Goal: Task Accomplishment & Management: Manage account settings

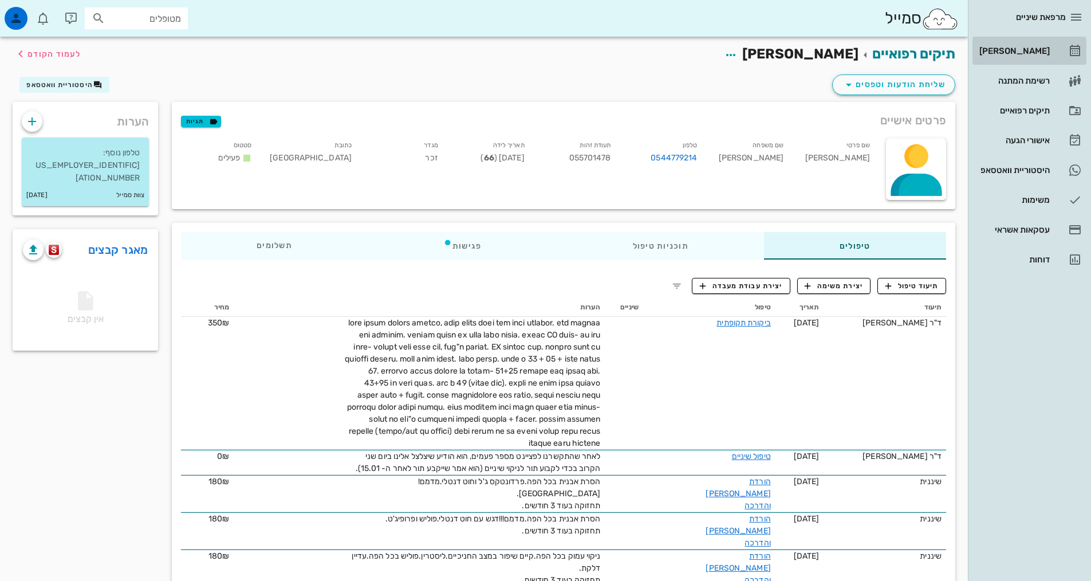
click at [1028, 48] on div "[PERSON_NAME]" at bounding box center [1013, 50] width 73 height 9
click at [1013, 49] on div "[PERSON_NAME]" at bounding box center [1013, 50] width 73 height 9
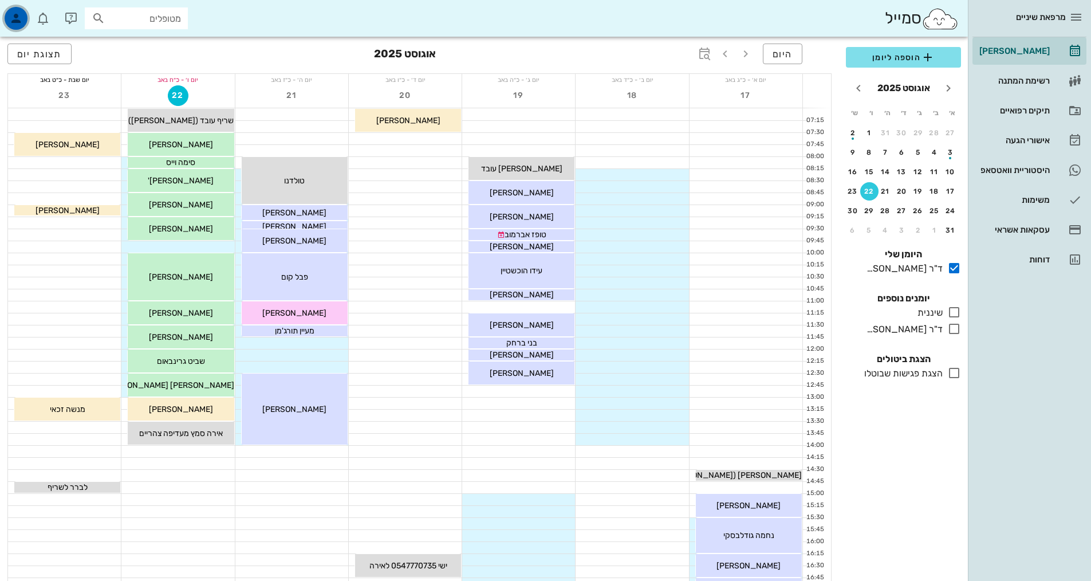
drag, startPoint x: 13, startPoint y: 19, endPoint x: 23, endPoint y: 19, distance: 9.7
click at [15, 19] on icon "button" at bounding box center [16, 18] width 14 height 14
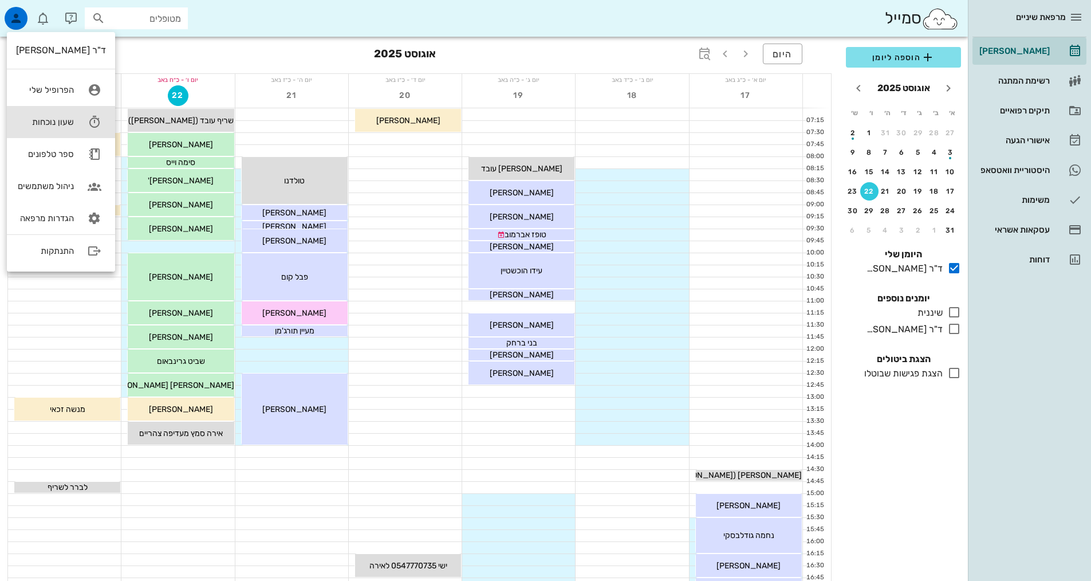
click at [89, 121] on icon at bounding box center [94, 122] width 23 height 23
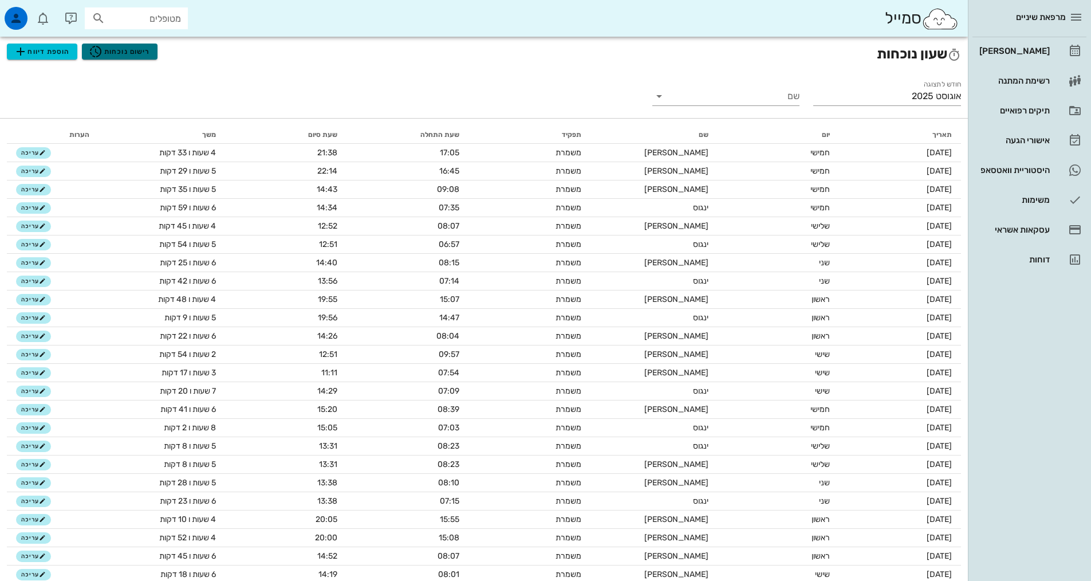
click at [103, 51] on span "רישום נוכחות" at bounding box center [119, 52] width 61 height 14
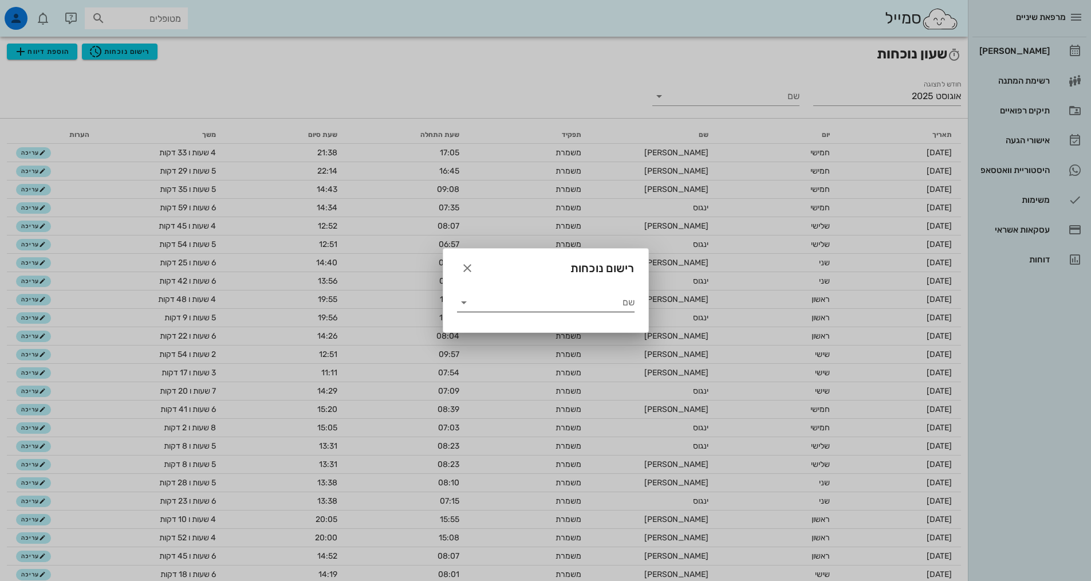
click at [512, 301] on input "שם" at bounding box center [554, 302] width 162 height 18
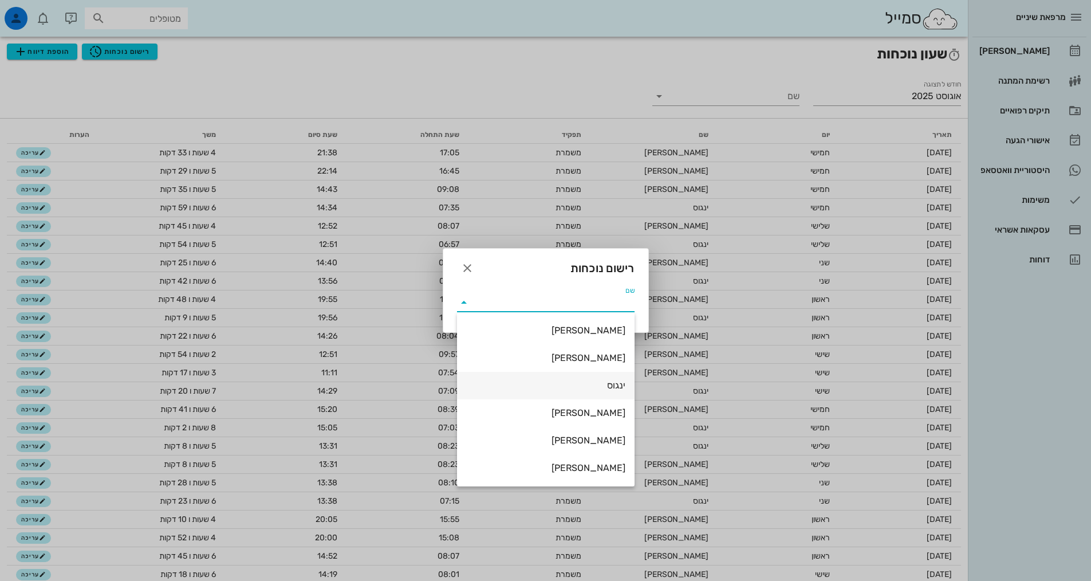
click at [592, 390] on div "ינגוס" at bounding box center [545, 385] width 159 height 11
type input "ינגוס"
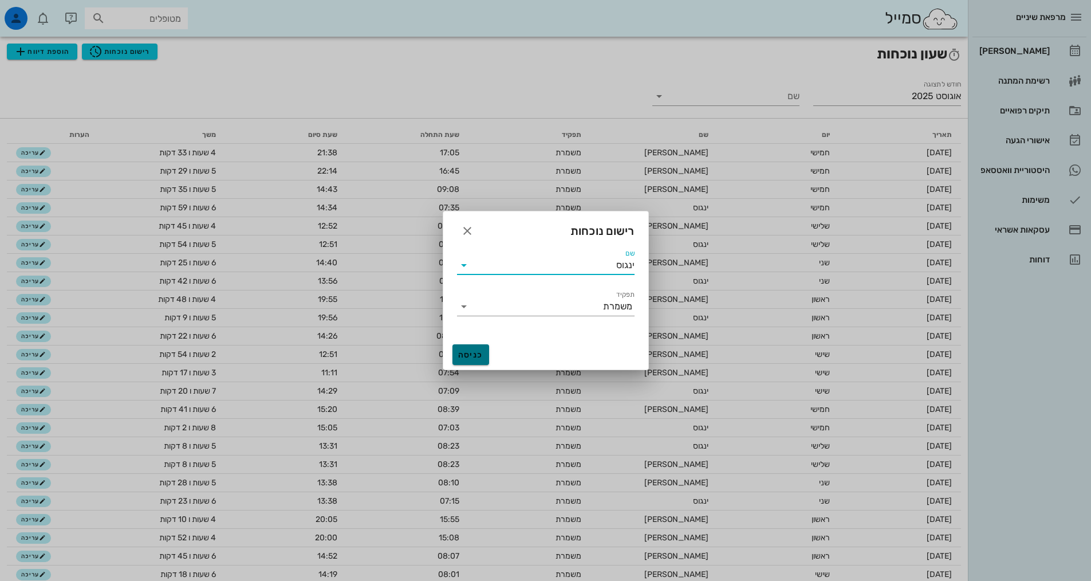
click at [473, 355] on span "כניסה" at bounding box center [470, 355] width 27 height 10
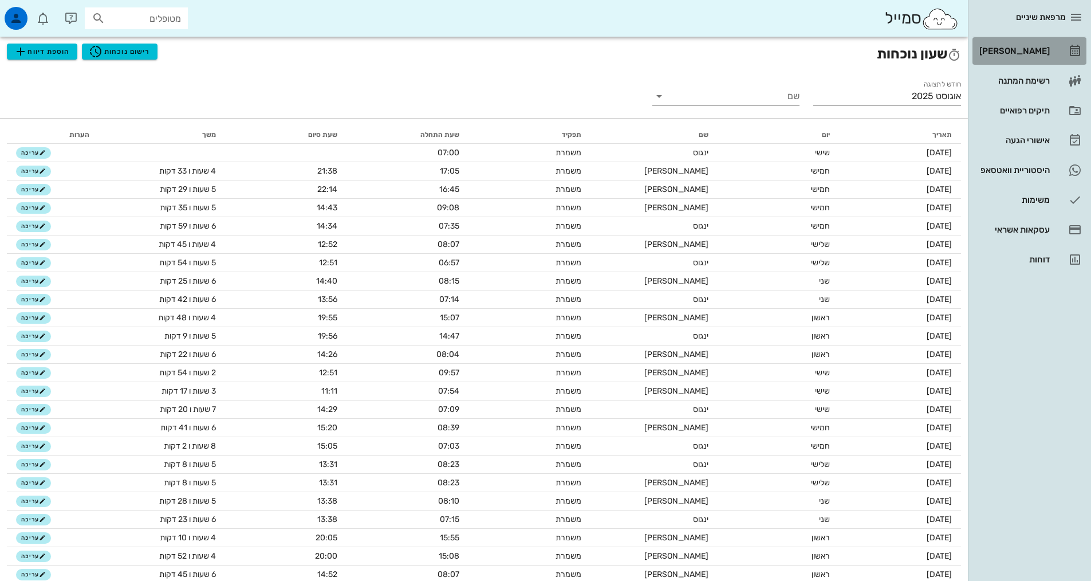
click at [1023, 57] on div "[PERSON_NAME]" at bounding box center [1013, 51] width 73 height 18
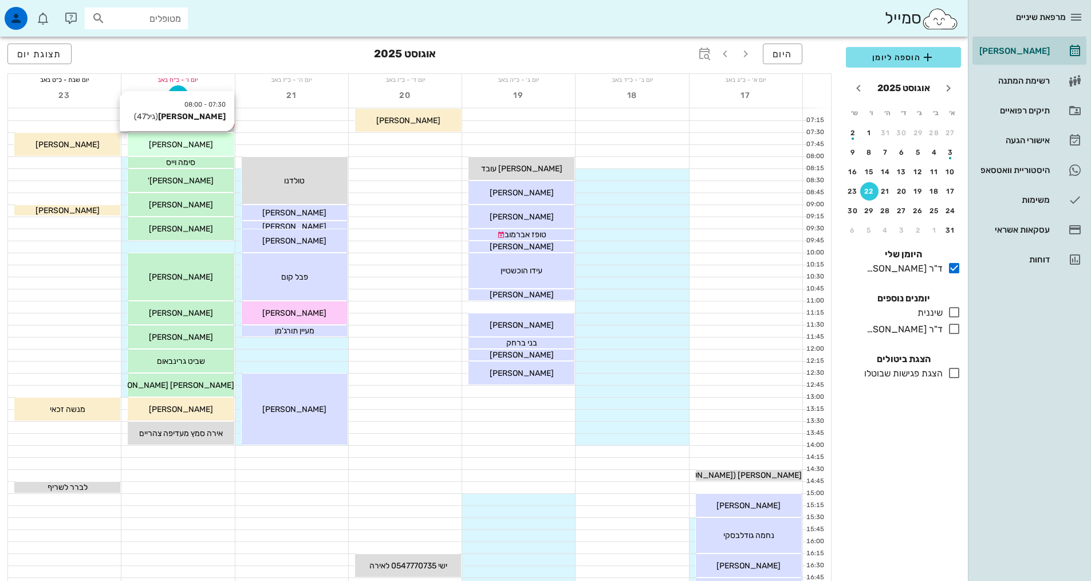
click at [175, 147] on span "[PERSON_NAME]" at bounding box center [181, 145] width 64 height 10
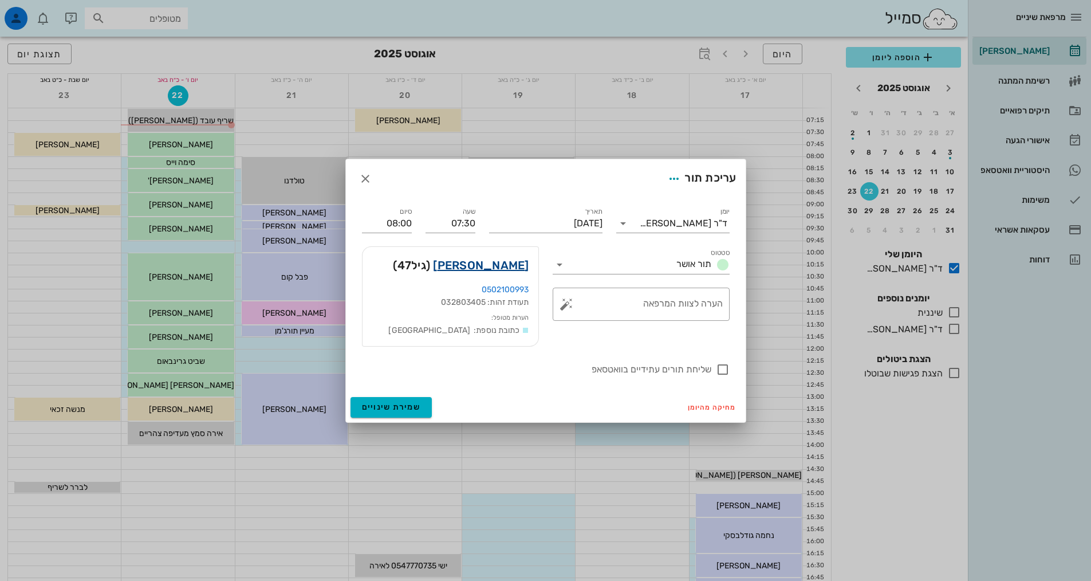
click at [510, 265] on link "[PERSON_NAME]" at bounding box center [481, 265] width 96 height 18
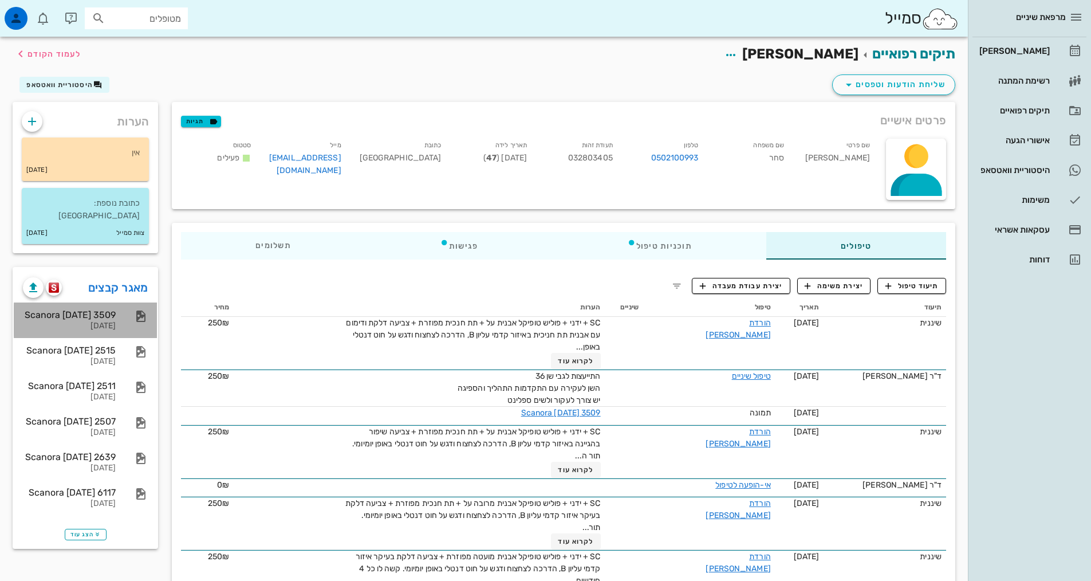
click at [105, 308] on div "Scanora [DATE] 3509 [DATE]" at bounding box center [69, 320] width 93 height 36
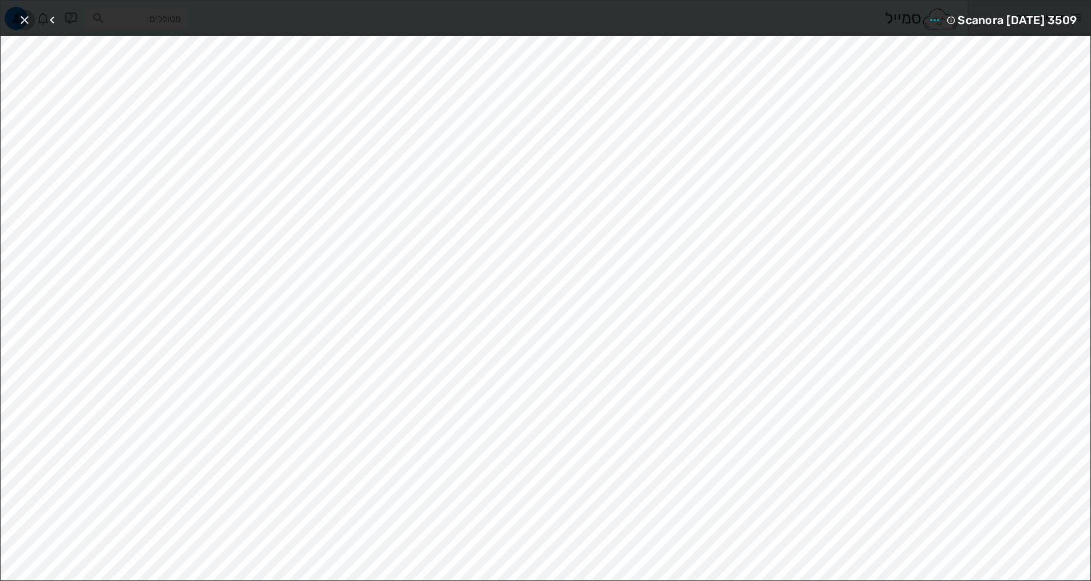
click at [25, 16] on icon "button" at bounding box center [25, 20] width 14 height 14
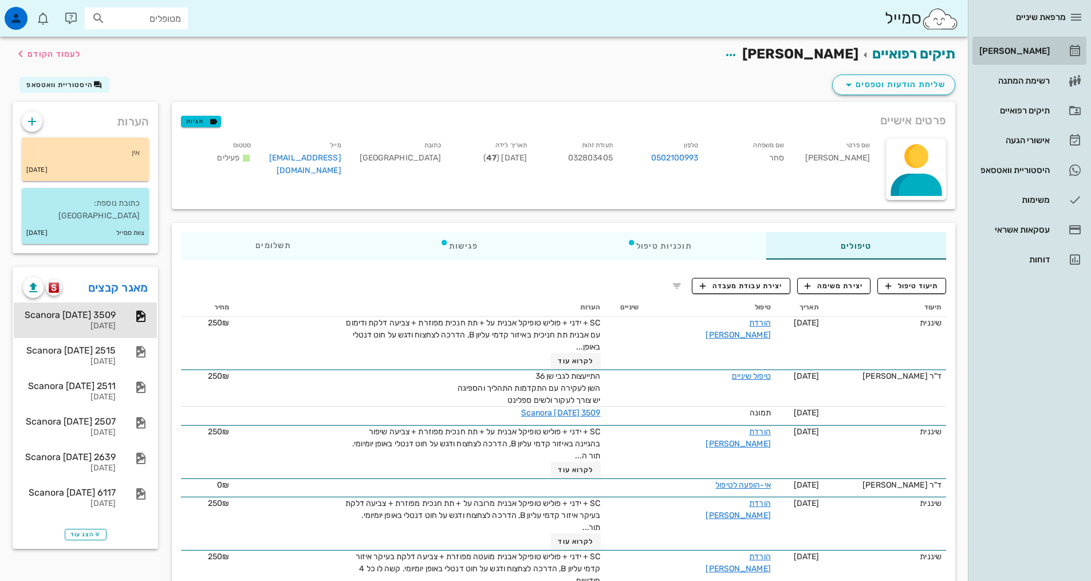
click at [1025, 52] on div "[PERSON_NAME]" at bounding box center [1013, 50] width 73 height 9
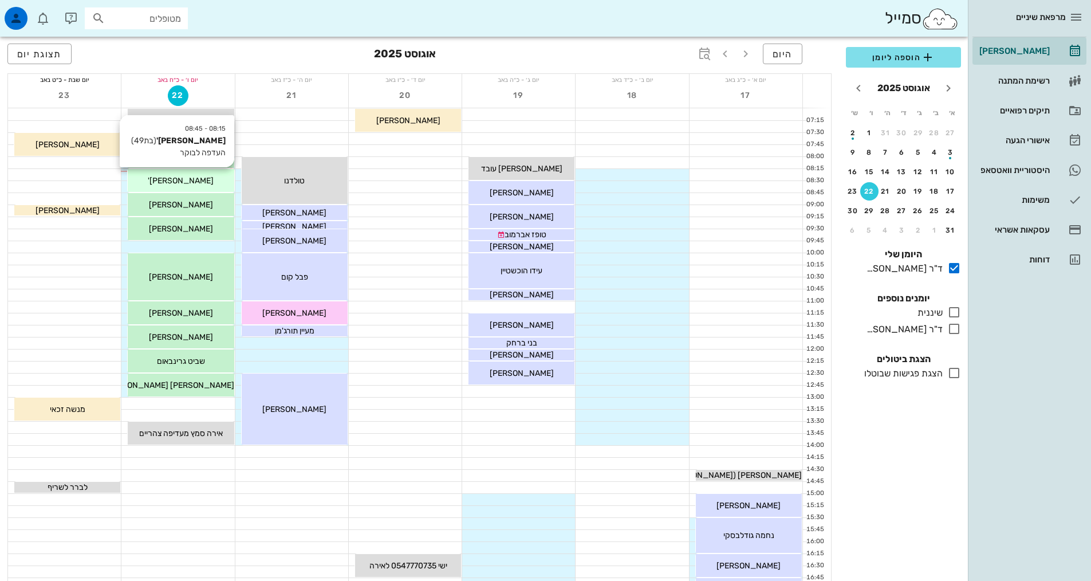
click at [195, 186] on div "[PERSON_NAME]'" at bounding box center [181, 181] width 106 height 12
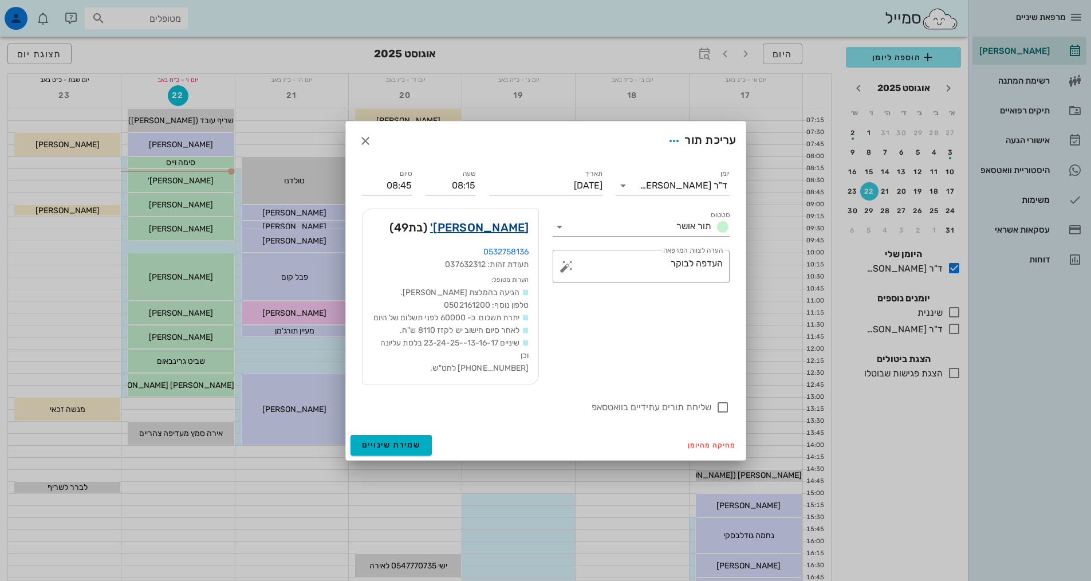
click at [489, 221] on link "[PERSON_NAME]'" at bounding box center [479, 227] width 99 height 18
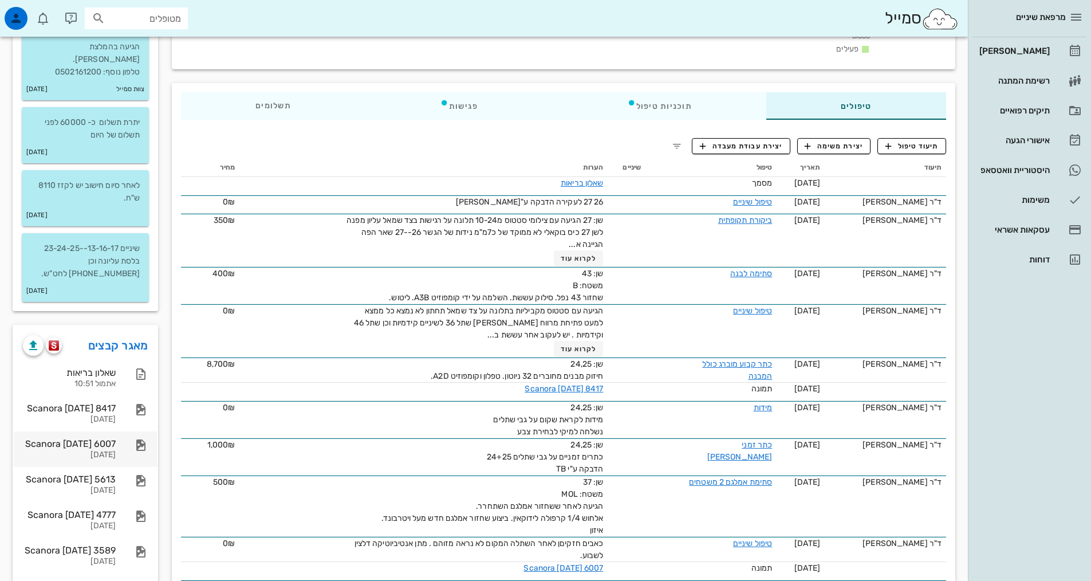
scroll to position [172, 0]
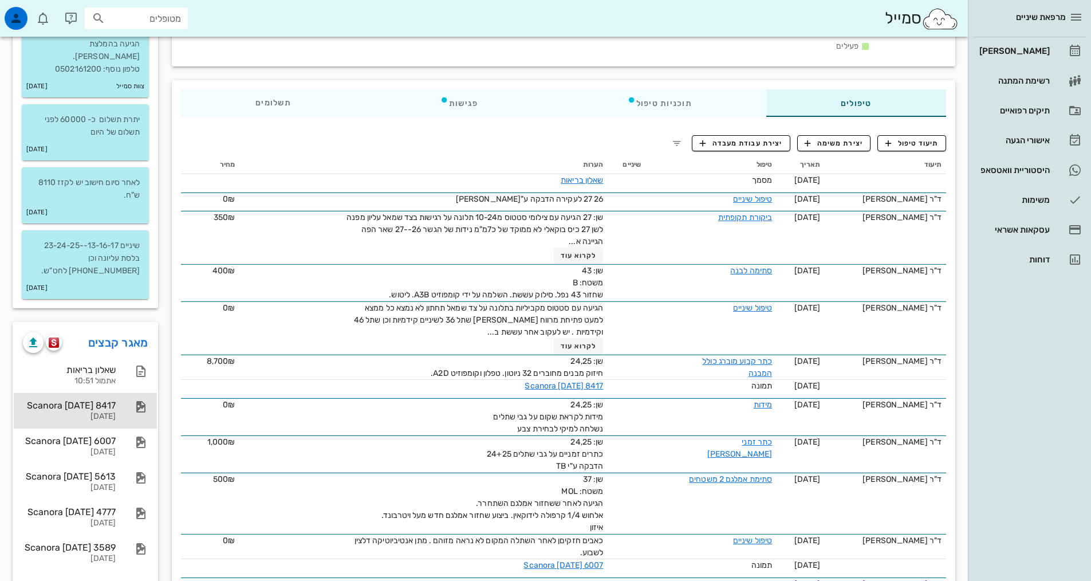
click at [95, 412] on div "[DATE]" at bounding box center [69, 417] width 93 height 10
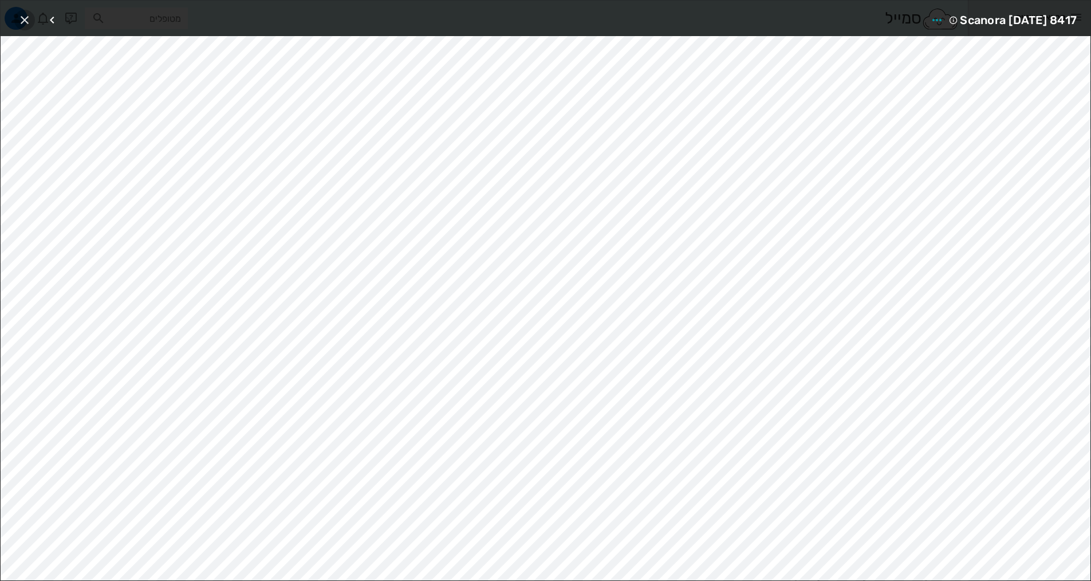
click at [27, 19] on icon "button" at bounding box center [25, 20] width 14 height 14
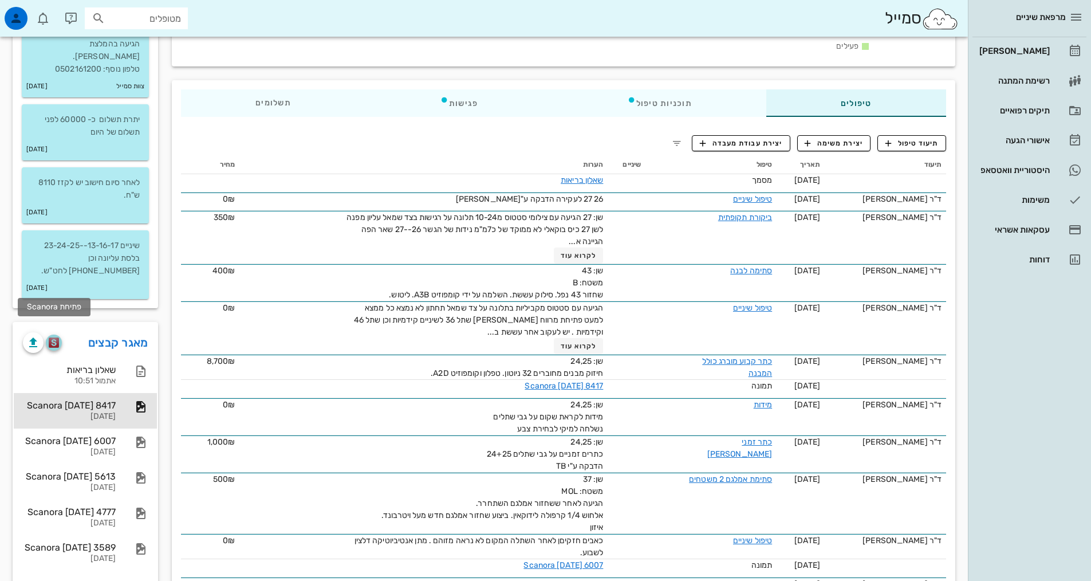
click at [52, 337] on img "button" at bounding box center [54, 342] width 11 height 10
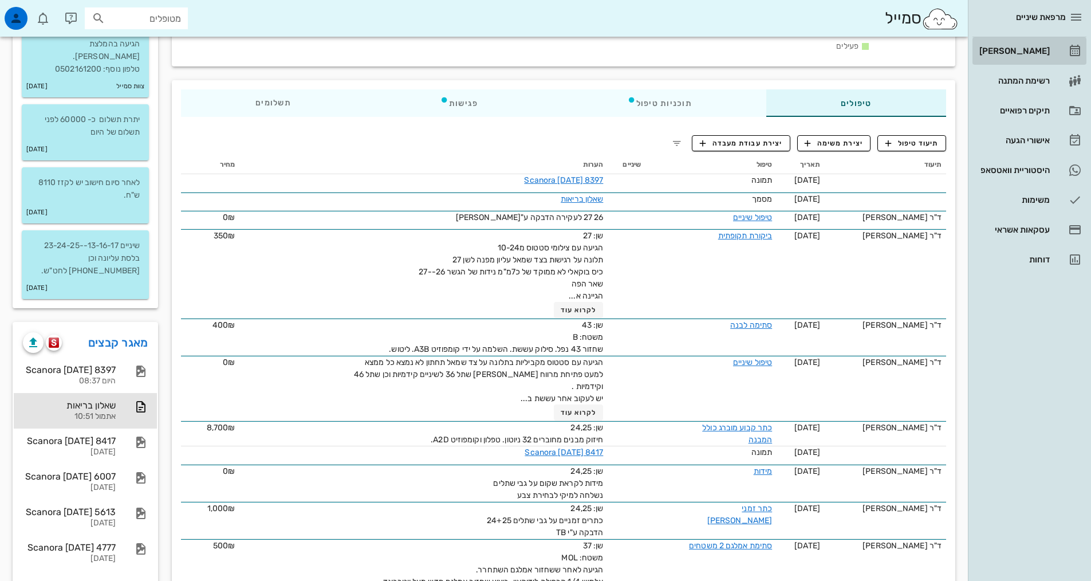
click at [1014, 52] on div "[PERSON_NAME]" at bounding box center [1013, 50] width 73 height 9
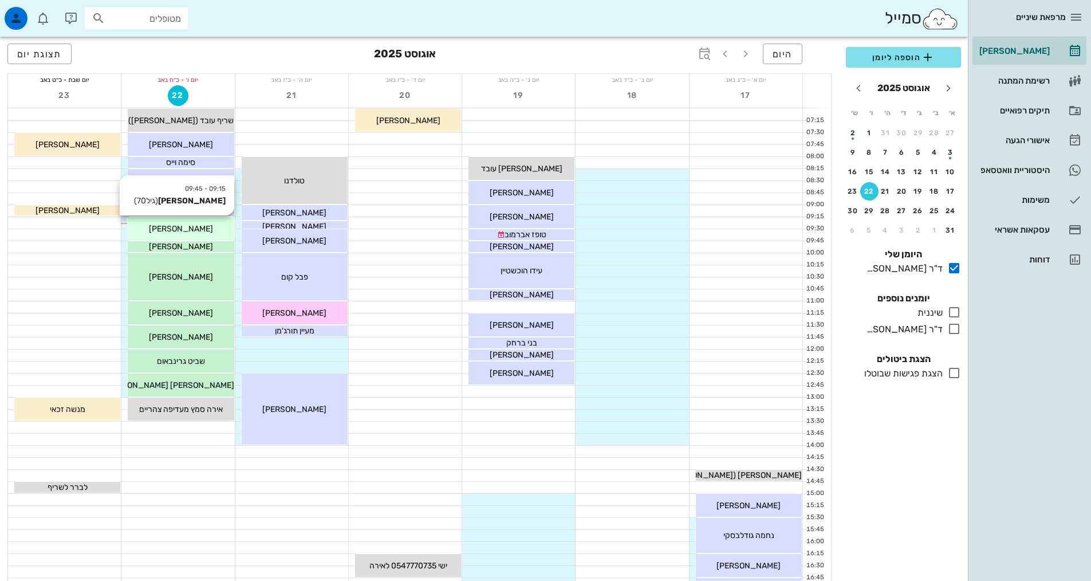
click at [182, 226] on span "[PERSON_NAME]" at bounding box center [181, 229] width 64 height 10
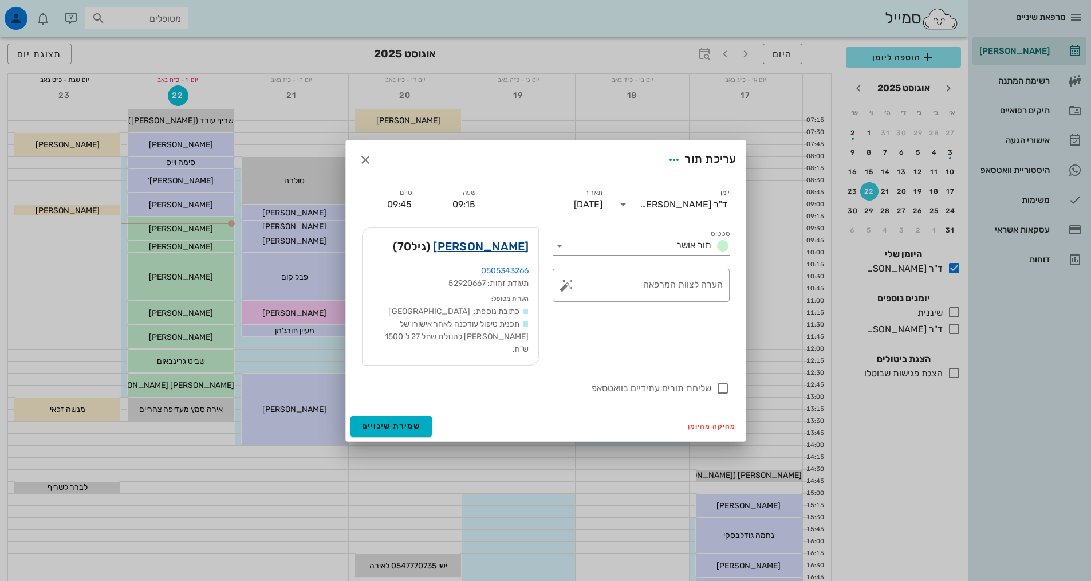
click at [489, 255] on link "[PERSON_NAME]" at bounding box center [481, 246] width 96 height 18
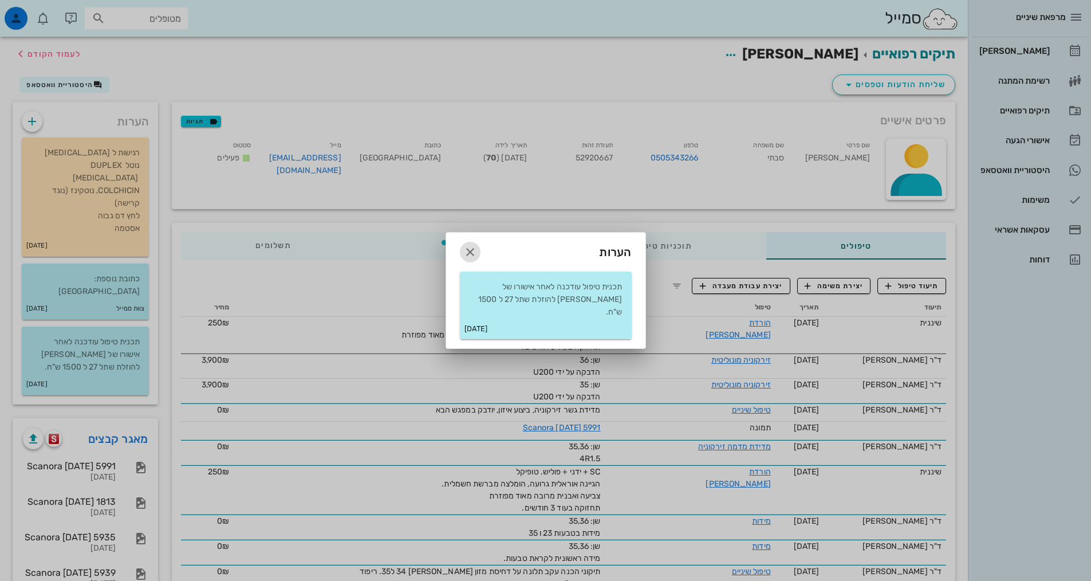
click at [466, 259] on icon "button" at bounding box center [470, 252] width 14 height 14
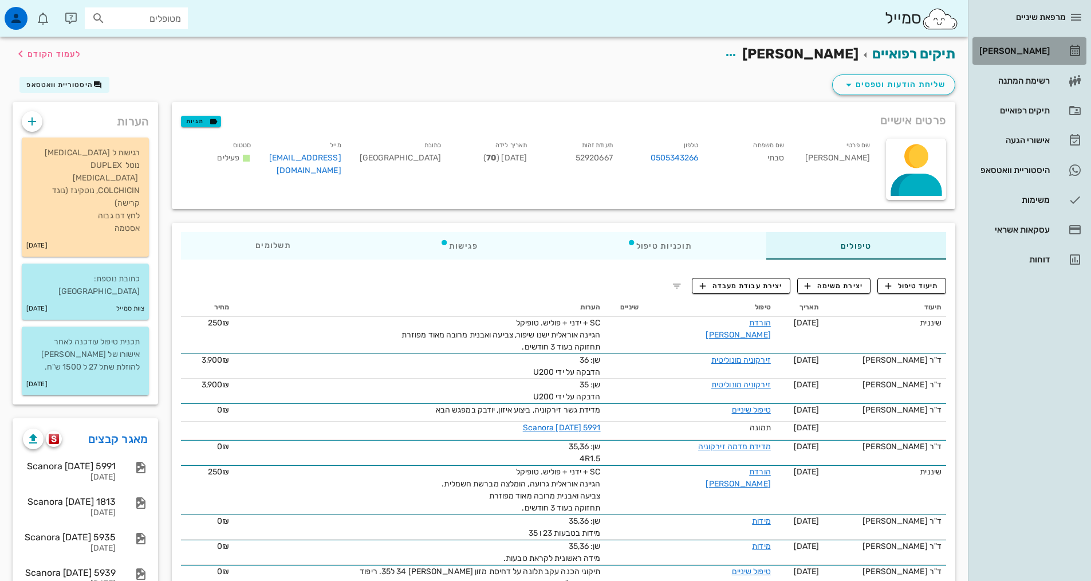
click at [1020, 54] on div "[PERSON_NAME]" at bounding box center [1013, 50] width 73 height 9
